Goal: Transaction & Acquisition: Purchase product/service

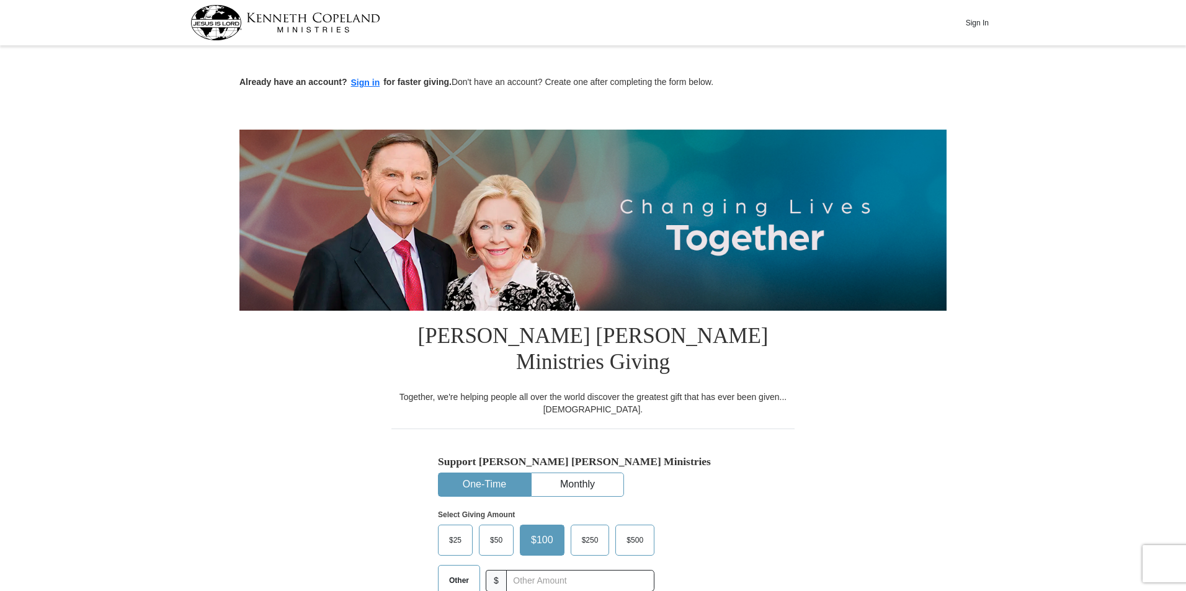
click at [441, 525] on label "$25" at bounding box center [454, 540] width 33 height 30
click at [0, 0] on input "$25" at bounding box center [0, 0] width 0 height 0
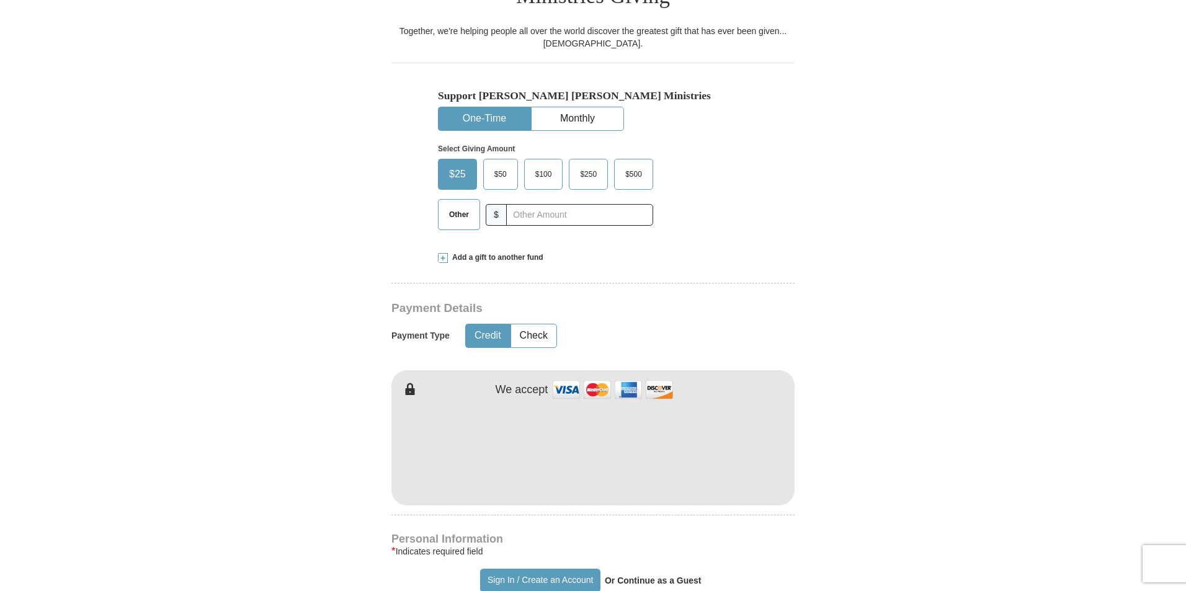
scroll to position [372, 0]
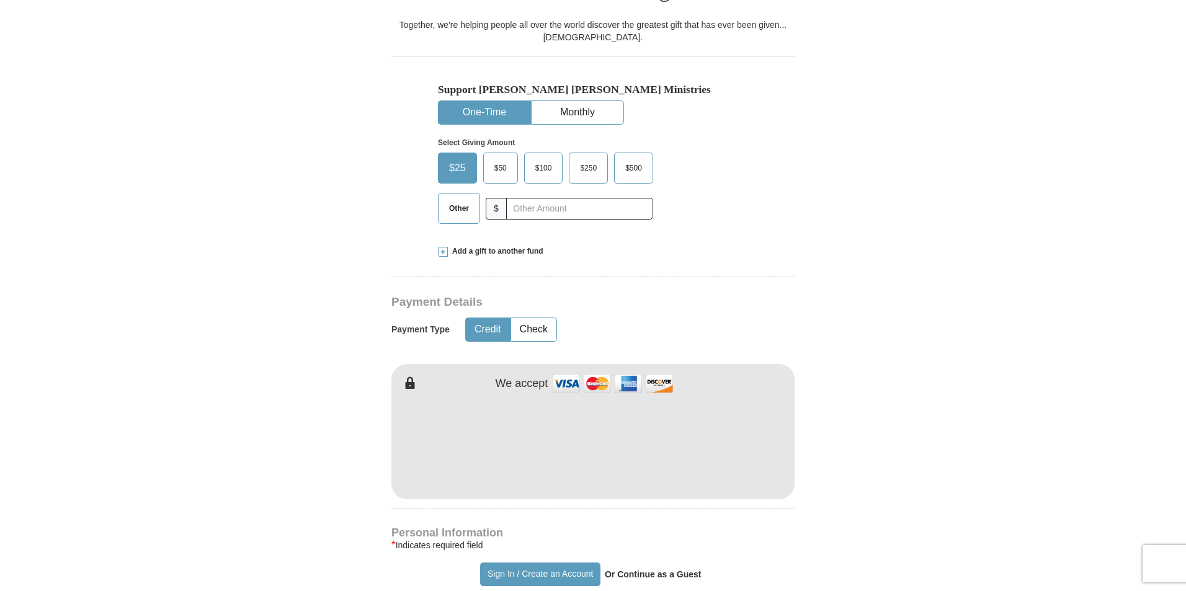
click at [734, 288] on div "[PERSON_NAME] [PERSON_NAME] Ministries Giving Together, we're helping people al…" at bounding box center [592, 586] width 403 height 1294
click at [801, 311] on form "Already have an account? Sign in for faster giving. Don't have an account? Crea…" at bounding box center [592, 455] width 707 height 1555
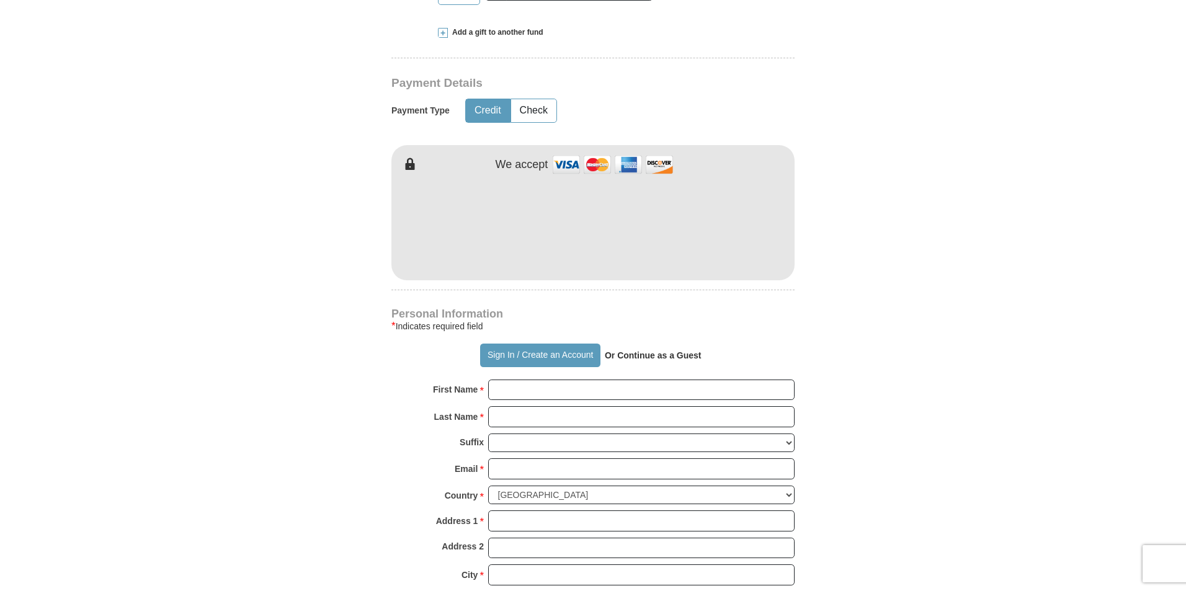
scroll to position [620, 0]
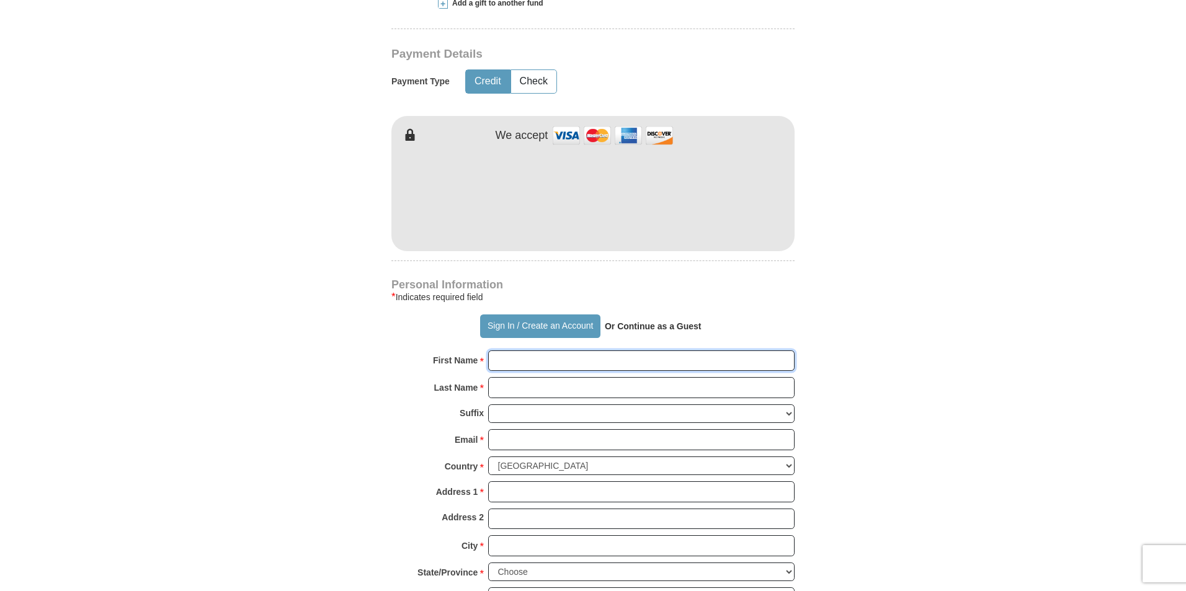
click at [542, 350] on input "First Name *" at bounding box center [641, 360] width 306 height 21
type input "[PERSON_NAME]"
click at [528, 377] on input "Last Name *" at bounding box center [641, 387] width 306 height 21
type input "[PERSON_NAME]"
click at [507, 429] on input "Email *" at bounding box center [641, 439] width 306 height 21
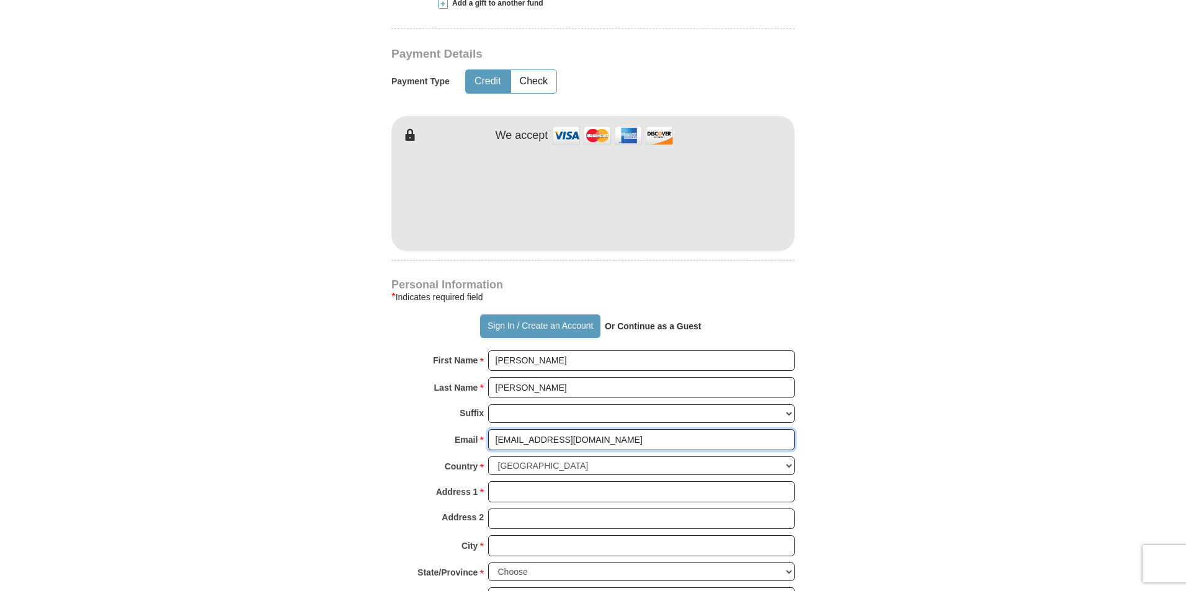
type input "[EMAIL_ADDRESS][DOMAIN_NAME]"
click at [513, 481] on input "Address 1 *" at bounding box center [641, 491] width 306 height 21
type input "[STREET_ADDRESS][PERSON_NAME]"
click at [530, 535] on input "City *" at bounding box center [641, 545] width 306 height 21
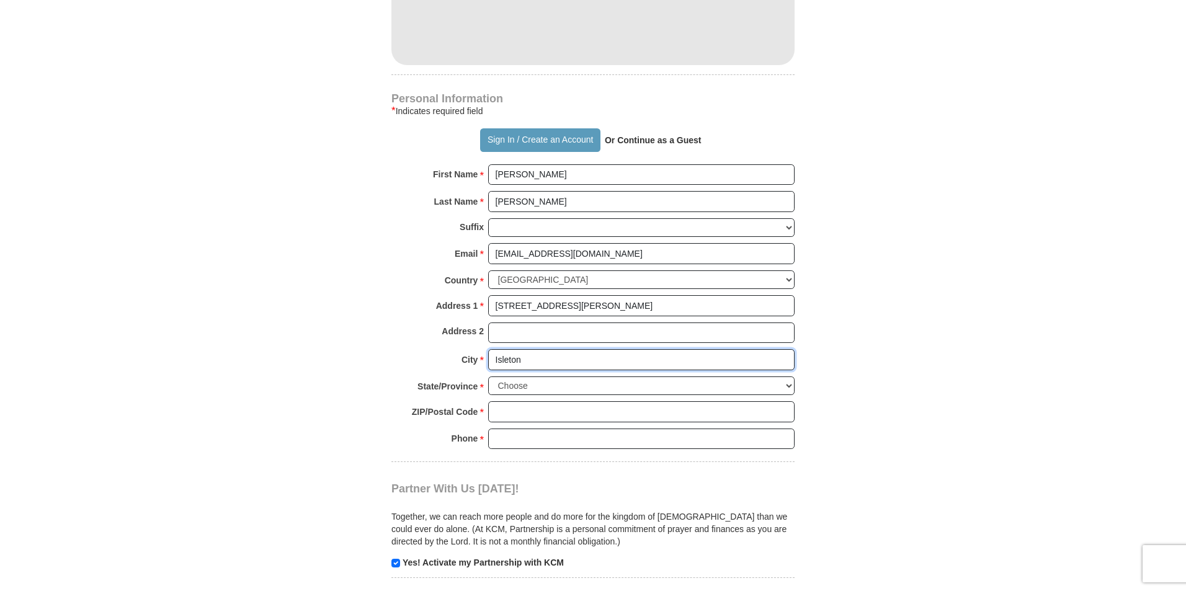
type input "Isleton"
click at [532, 376] on select "Choose [US_STATE] [US_STATE] [US_STATE] [US_STATE] [US_STATE] Armed Forces Amer…" at bounding box center [641, 385] width 306 height 19
select select "CA"
click at [488, 376] on select "Choose [US_STATE] [US_STATE] [US_STATE] [US_STATE] [US_STATE] Armed Forces Amer…" at bounding box center [641, 385] width 306 height 19
click at [521, 401] on input "ZIP/Postal Code *" at bounding box center [641, 411] width 306 height 21
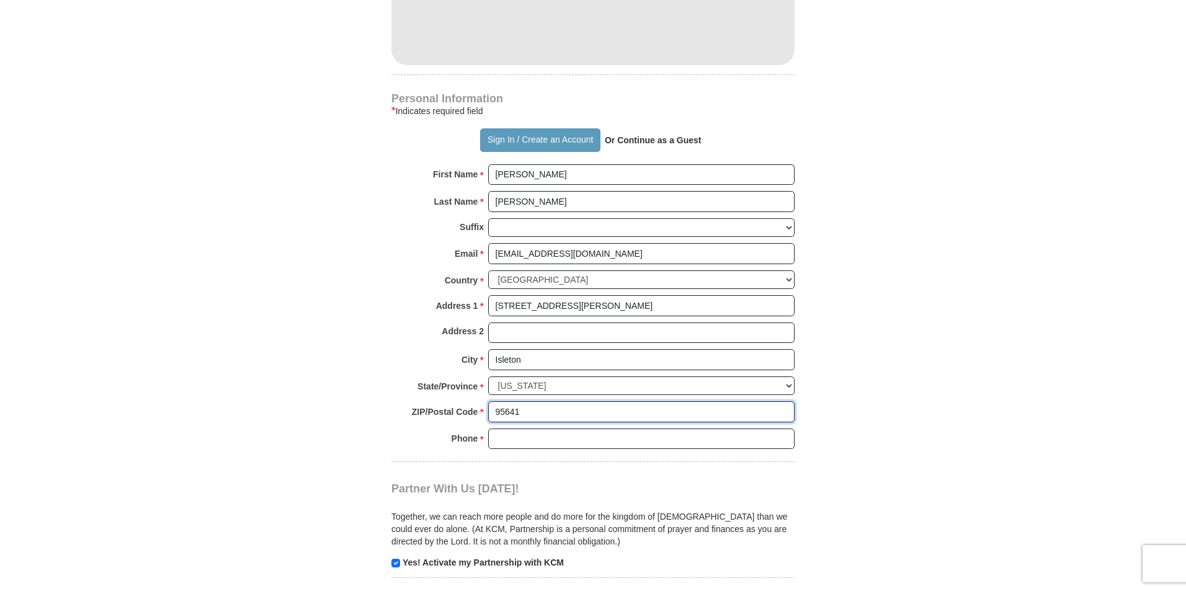
type input "95641"
click at [508, 429] on input "Phone * *" at bounding box center [641, 439] width 306 height 21
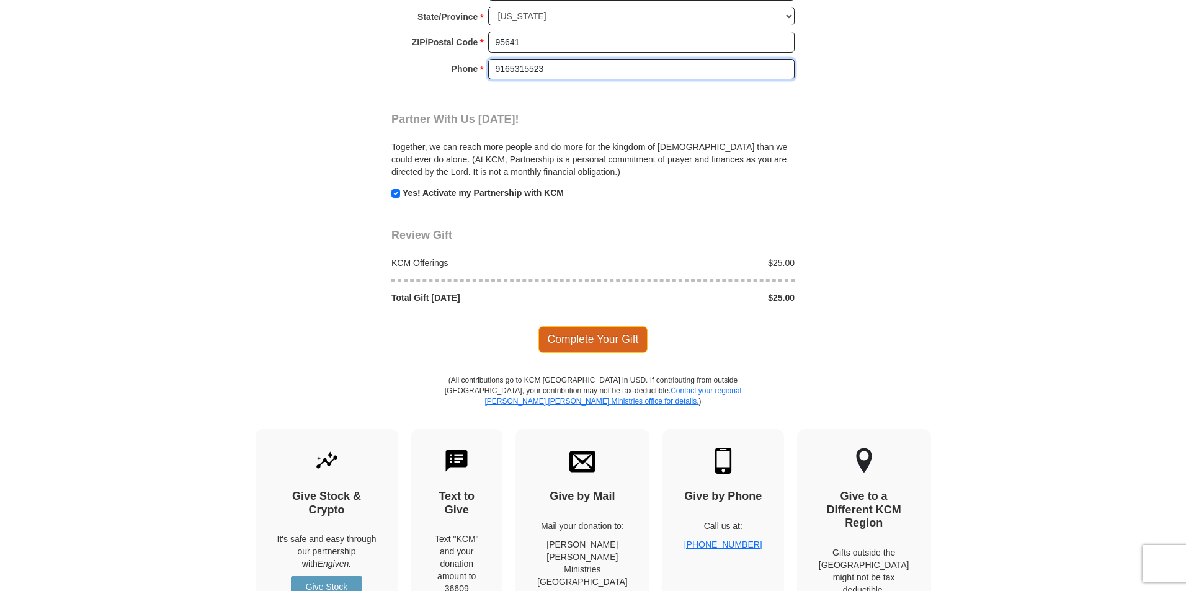
scroll to position [1178, 0]
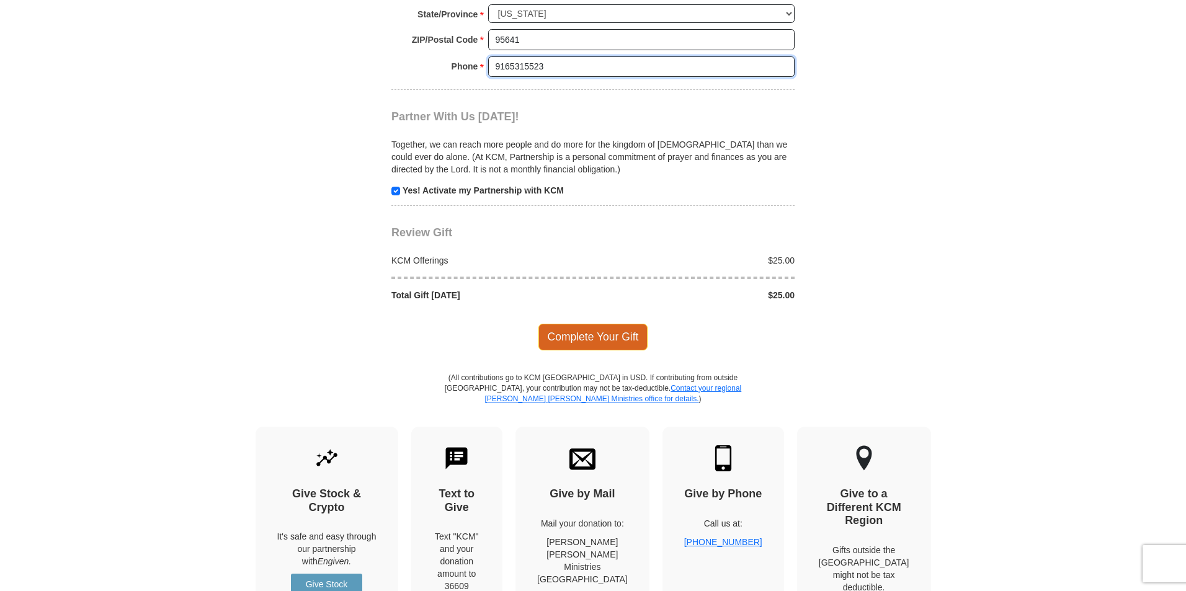
type input "9165315523"
click at [590, 324] on span "Complete Your Gift" at bounding box center [593, 337] width 110 height 26
